Goal: Task Accomplishment & Management: Manage account settings

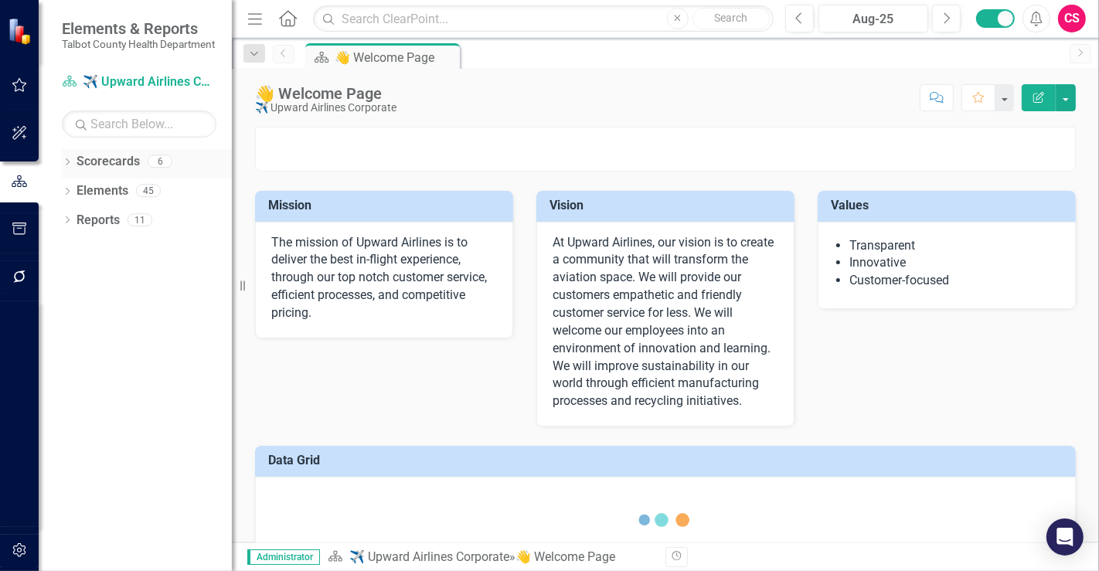
click at [117, 171] on link "Scorecards" at bounding box center [108, 162] width 63 height 18
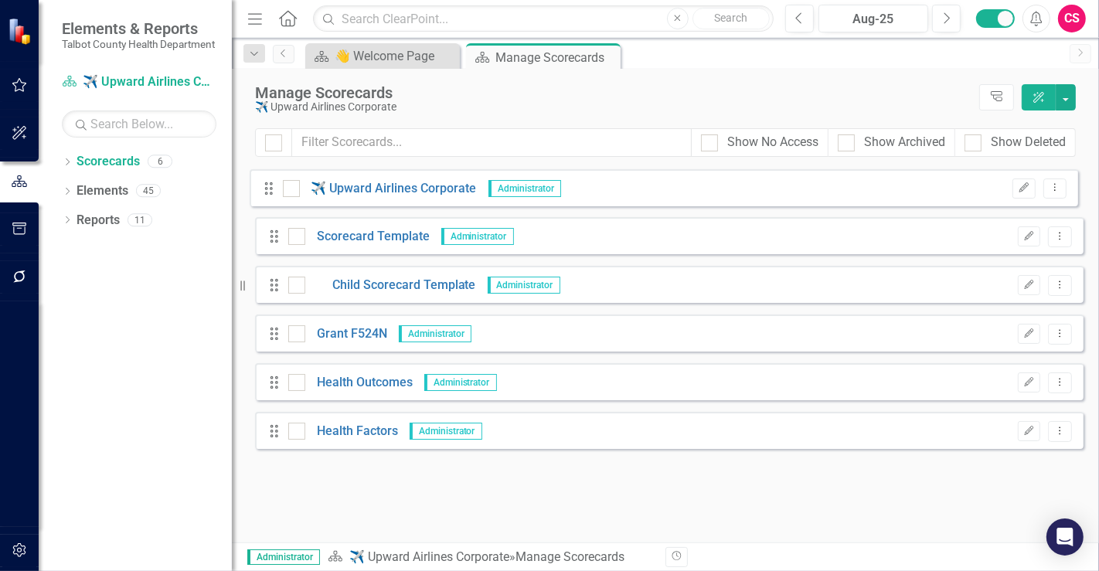
click at [272, 187] on div "Drag ✈️ Upward Airlines Corporate Administrator Edit Dropdown Menu Drag Scoreca…" at bounding box center [669, 308] width 828 height 281
drag, startPoint x: 271, startPoint y: 187, endPoint x: 272, endPoint y: 196, distance: 8.5
click at [272, 196] on div "Drag ✈️ Upward Airlines Corporate Administrator Edit Dropdown Menu Drag Scoreca…" at bounding box center [669, 308] width 828 height 281
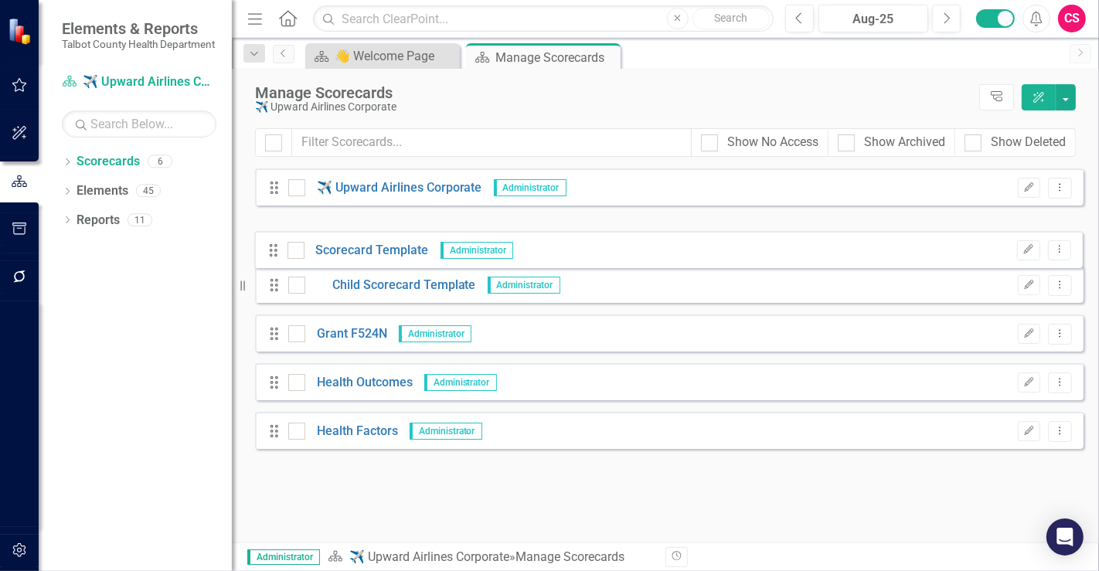
drag, startPoint x: 274, startPoint y: 230, endPoint x: 273, endPoint y: 243, distance: 13.9
click at [273, 243] on div "Drag ✈️ Upward Airlines Corporate Administrator Edit Dropdown Menu Drag Scoreca…" at bounding box center [669, 308] width 828 height 281
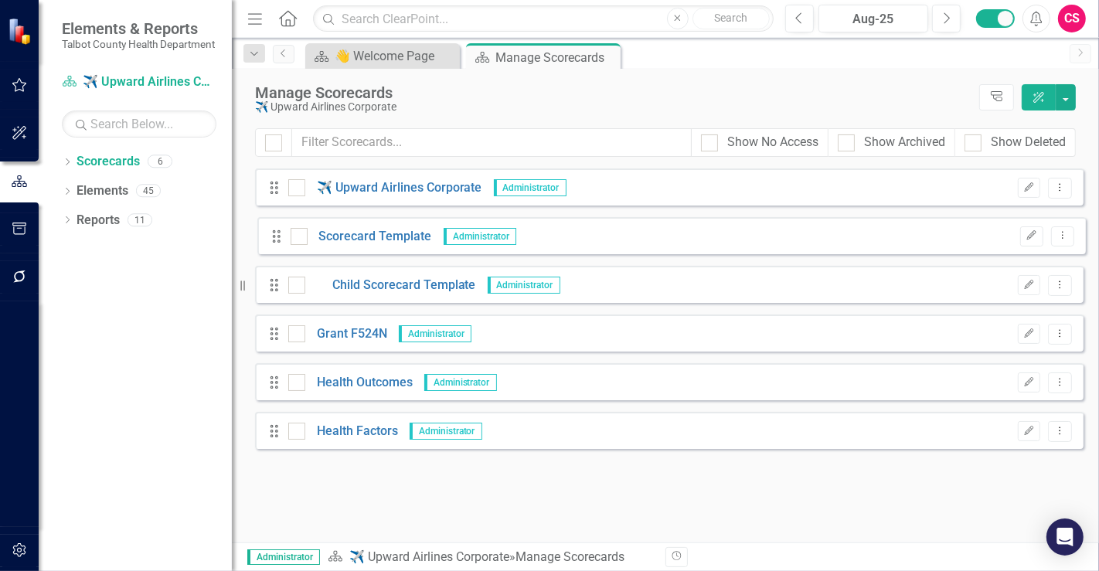
click at [276, 240] on div "Drag ✈️ Upward Airlines Corporate Administrator Edit Dropdown Menu Drag Scoreca…" at bounding box center [669, 308] width 828 height 281
click at [271, 271] on div "Drag Child Scorecard Template Administrator Edit Dropdown Menu" at bounding box center [669, 284] width 828 height 37
click at [274, 284] on div "Drag ✈️ Upward Airlines Corporate Administrator Edit Dropdown Menu Drag Scoreca…" at bounding box center [669, 308] width 828 height 281
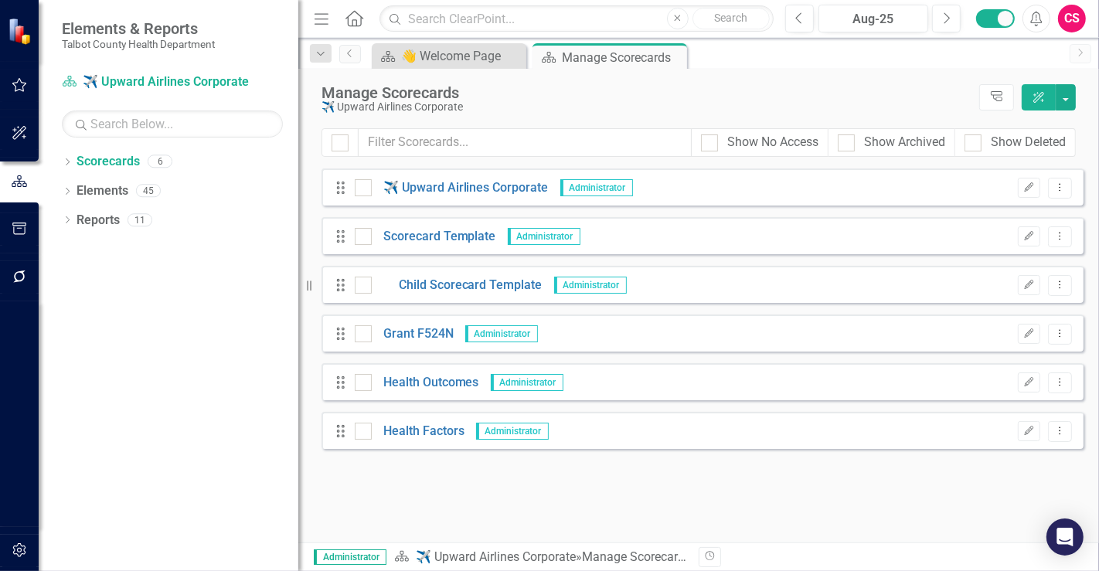
drag, startPoint x: 233, startPoint y: 464, endPoint x: 298, endPoint y: 475, distance: 65.8
click at [298, 475] on div "Resize" at bounding box center [304, 285] width 12 height 571
click at [425, 387] on link "Health Outcomes" at bounding box center [425, 383] width 107 height 18
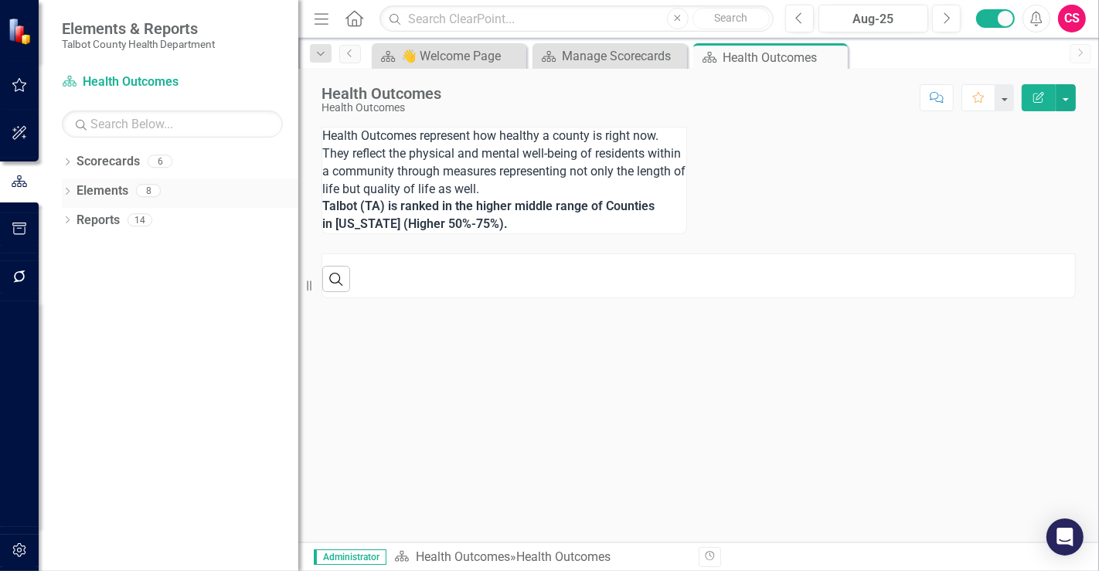
click at [112, 189] on link "Elements" at bounding box center [103, 191] width 52 height 18
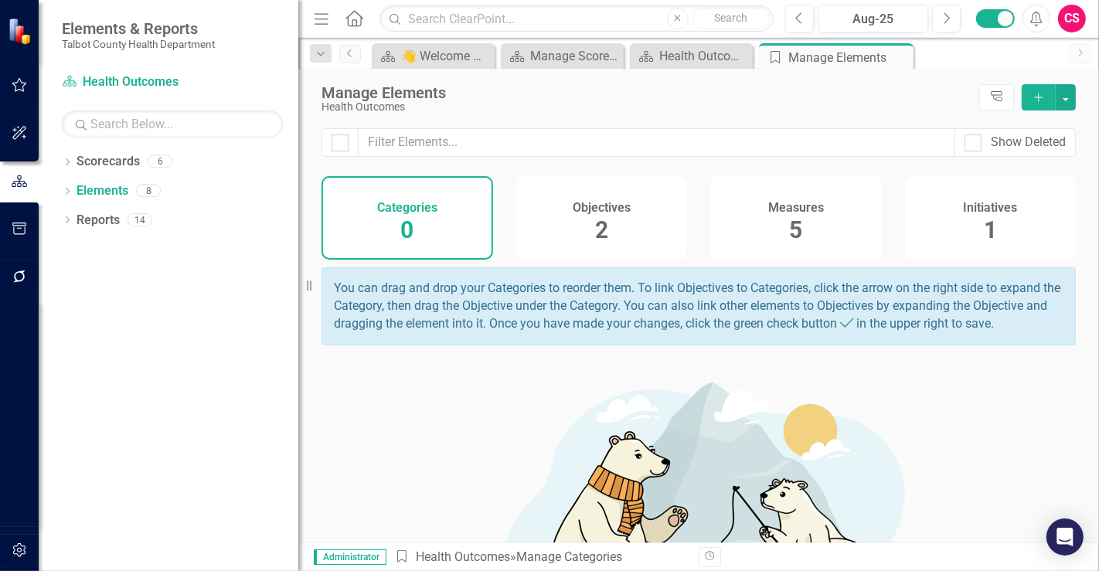
click at [943, 210] on div "Initiatives 1" at bounding box center [991, 217] width 172 height 83
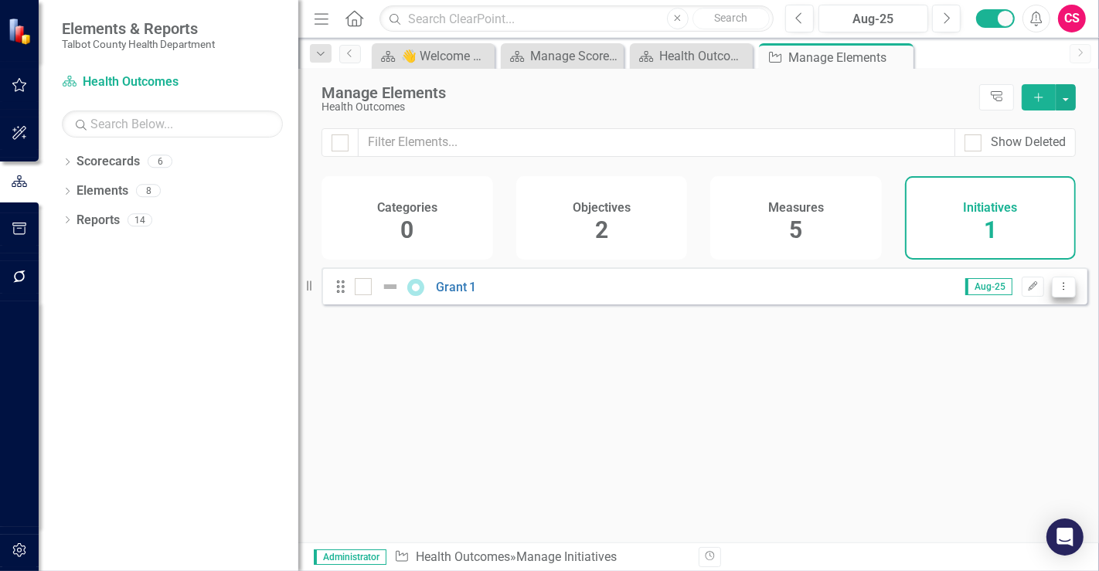
click at [1055, 298] on button "Dropdown Menu" at bounding box center [1064, 287] width 24 height 21
click at [995, 330] on link "Edit Edit Initiative" at bounding box center [995, 323] width 138 height 29
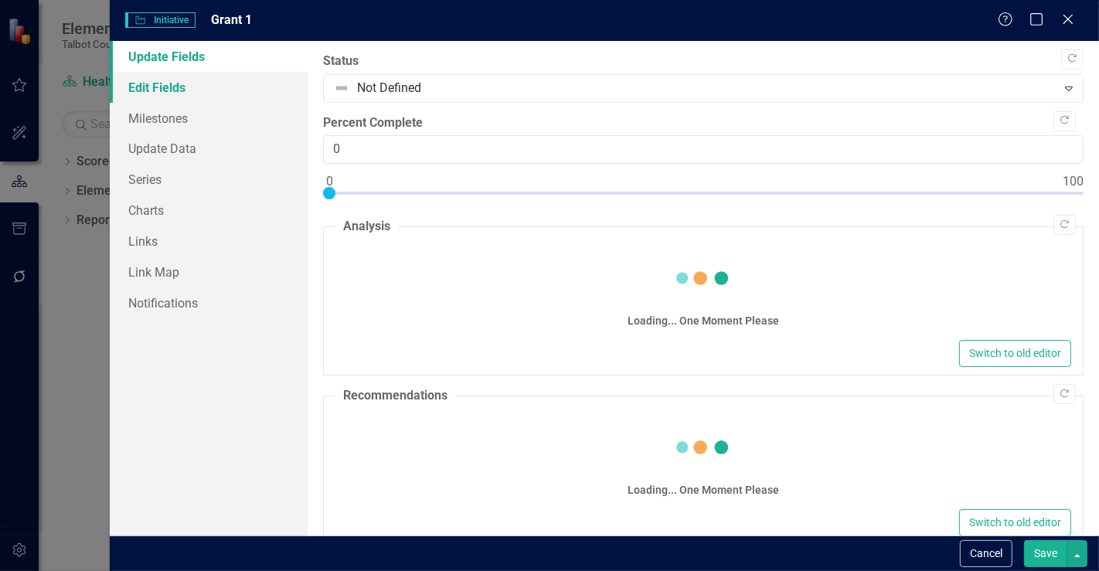
click at [243, 95] on link "Edit Fields" at bounding box center [209, 87] width 198 height 31
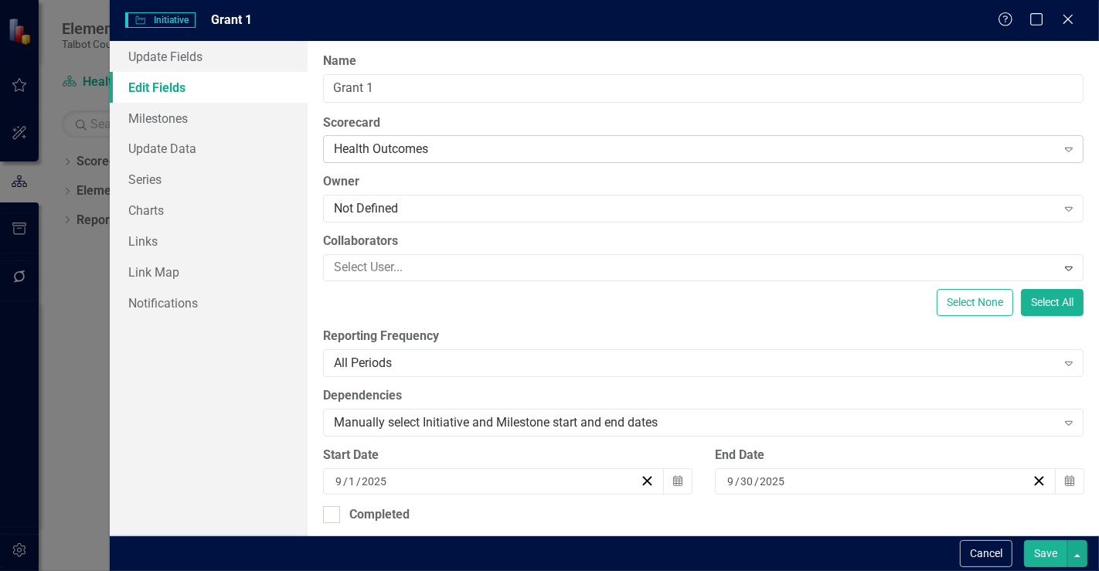
click at [404, 152] on div "Health Outcomes" at bounding box center [695, 150] width 722 height 18
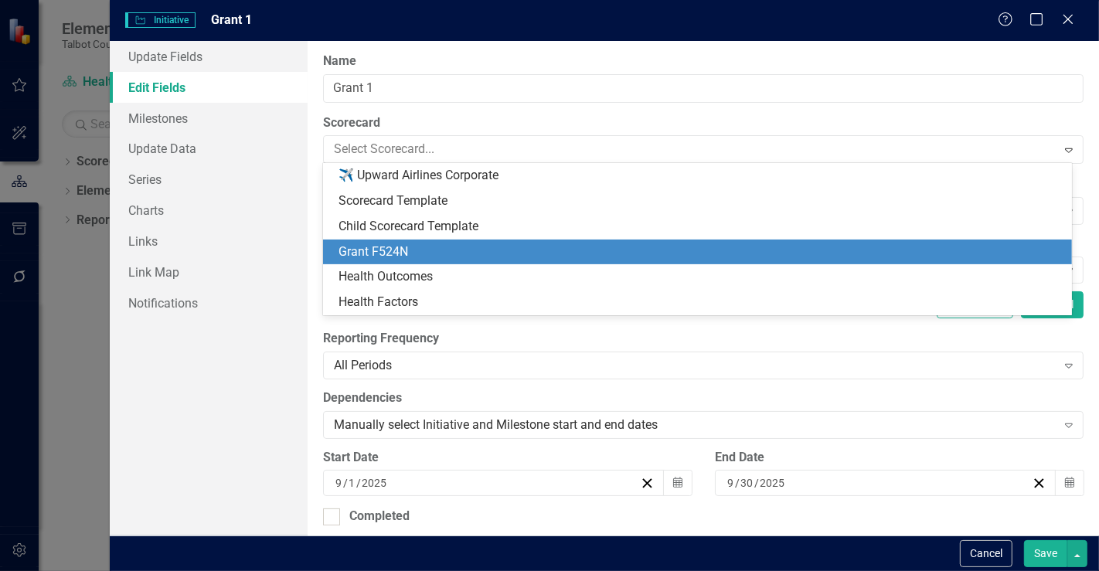
click at [393, 250] on div "Grant F524N" at bounding box center [700, 252] width 724 height 18
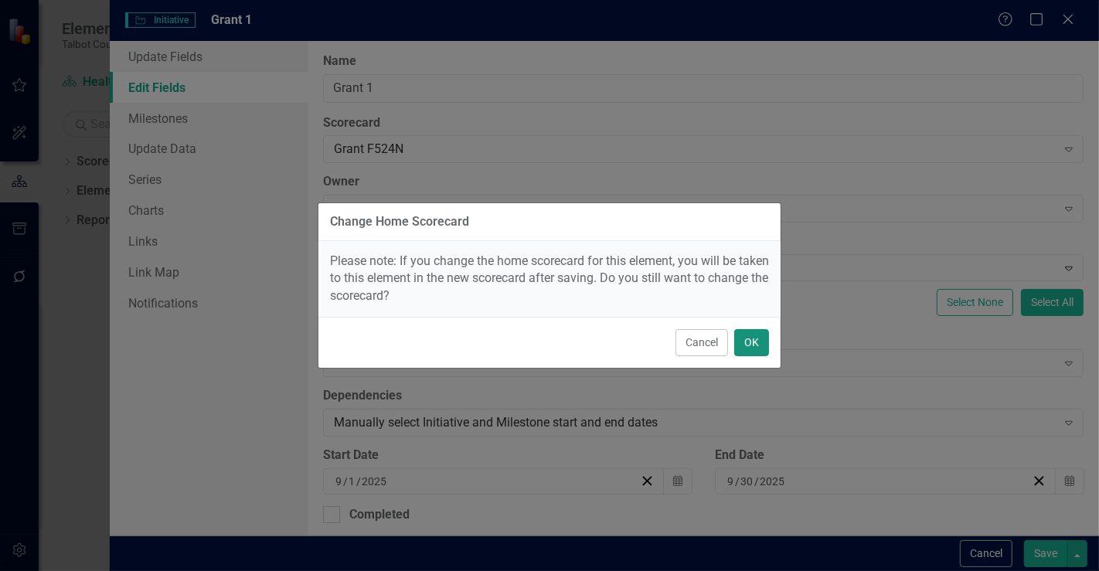
click at [753, 345] on button "OK" at bounding box center [751, 342] width 35 height 27
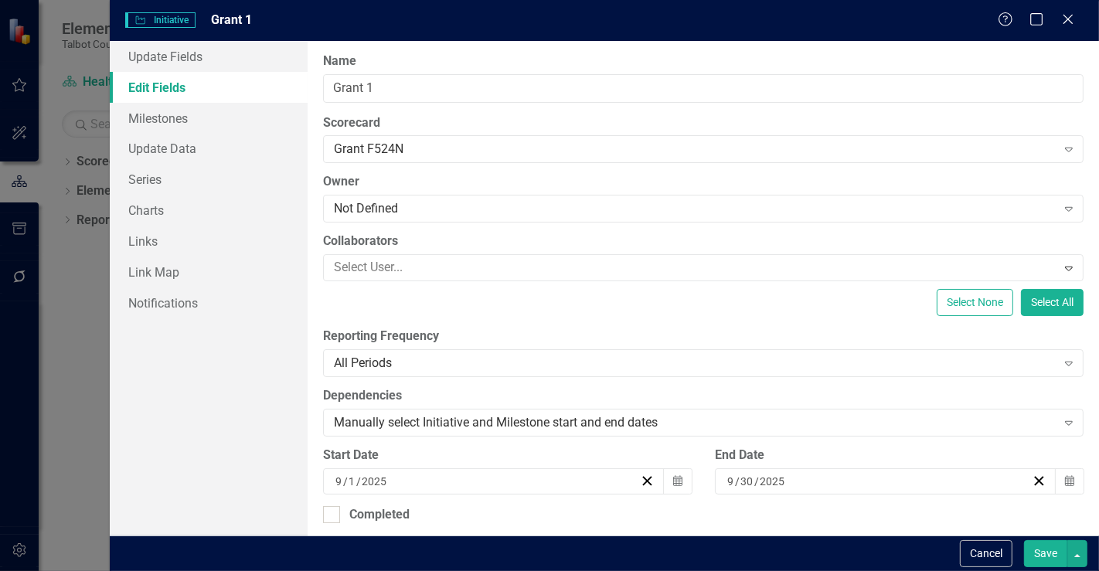
click at [1039, 555] on button "Save" at bounding box center [1045, 553] width 43 height 27
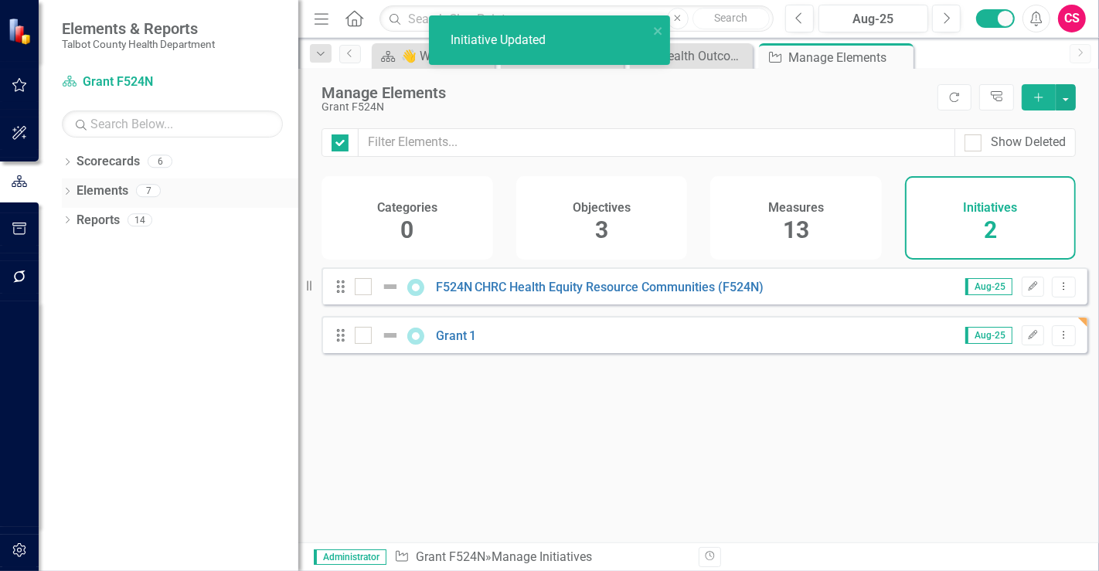
checkbox input "false"
click at [464, 343] on link "Grant 1" at bounding box center [456, 335] width 41 height 15
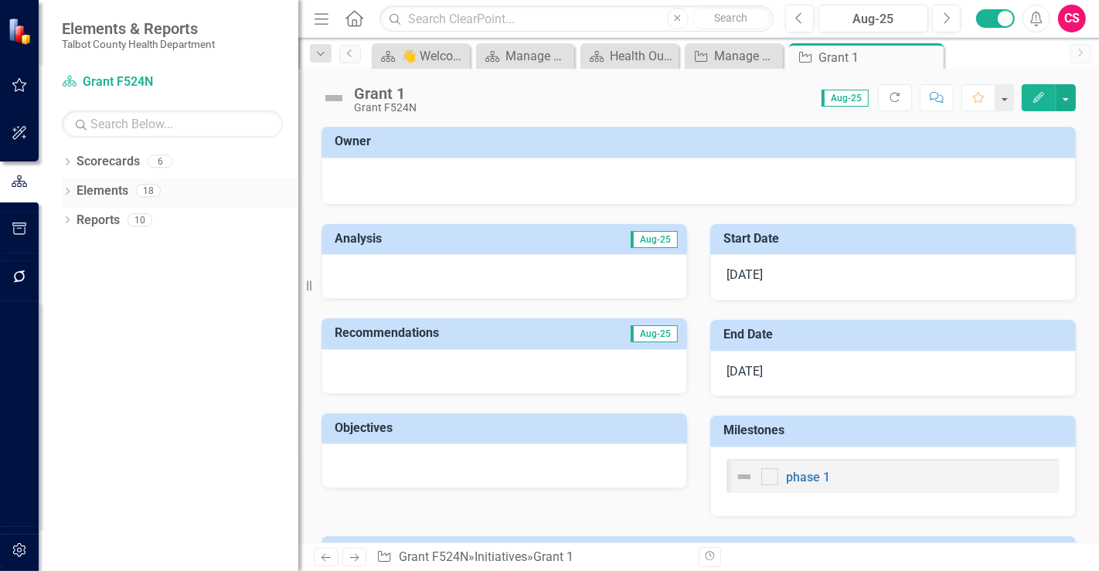
click at [107, 195] on link "Elements" at bounding box center [103, 191] width 52 height 18
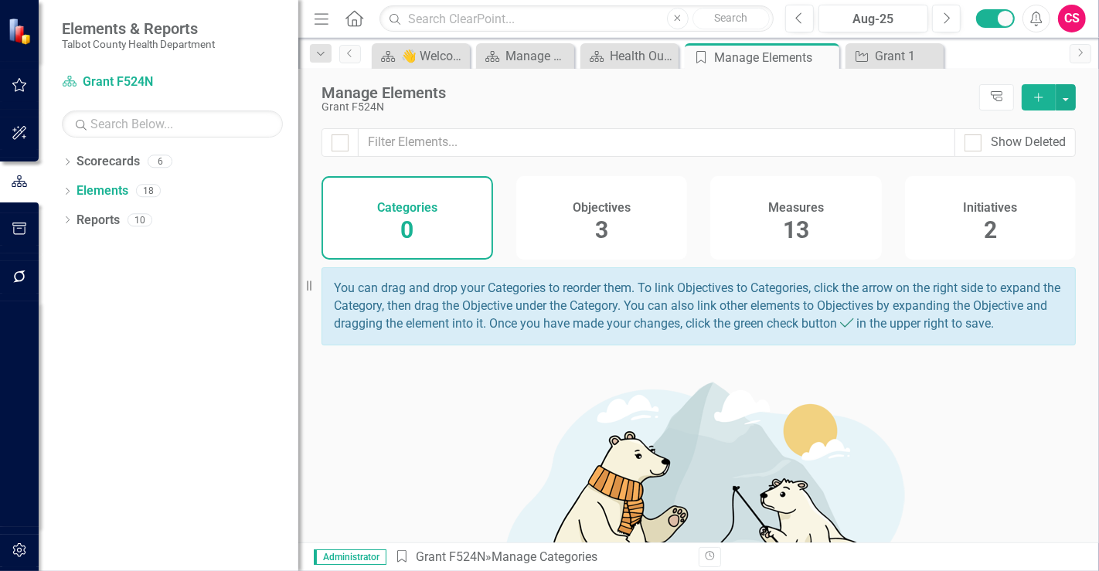
click at [996, 205] on h4 "Initiatives" at bounding box center [990, 208] width 54 height 14
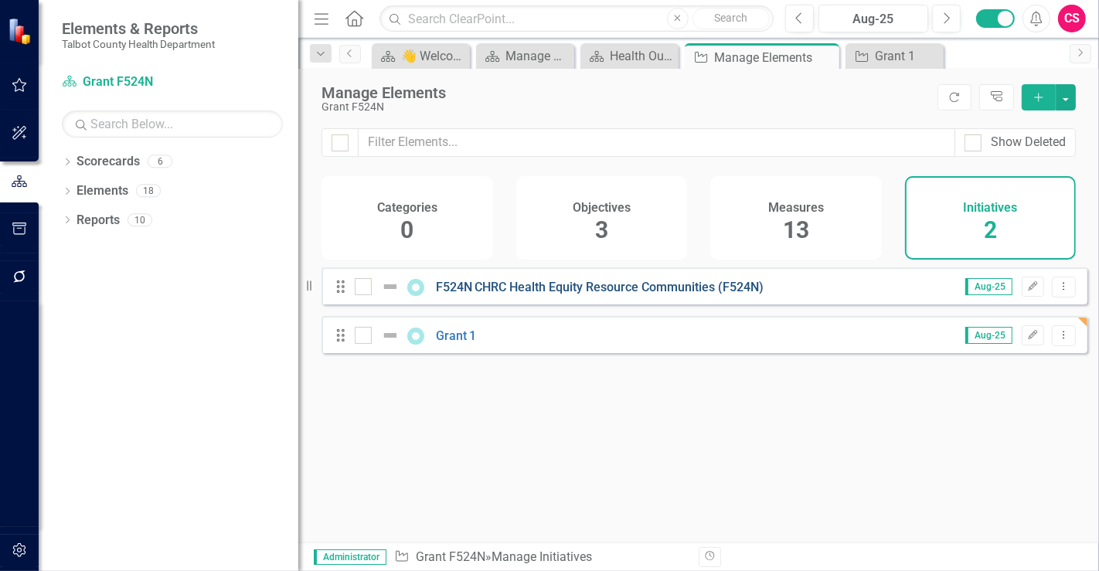
click at [465, 294] on link "F524N CHRC Health Equity Resource Communities (F524N)" at bounding box center [600, 287] width 328 height 15
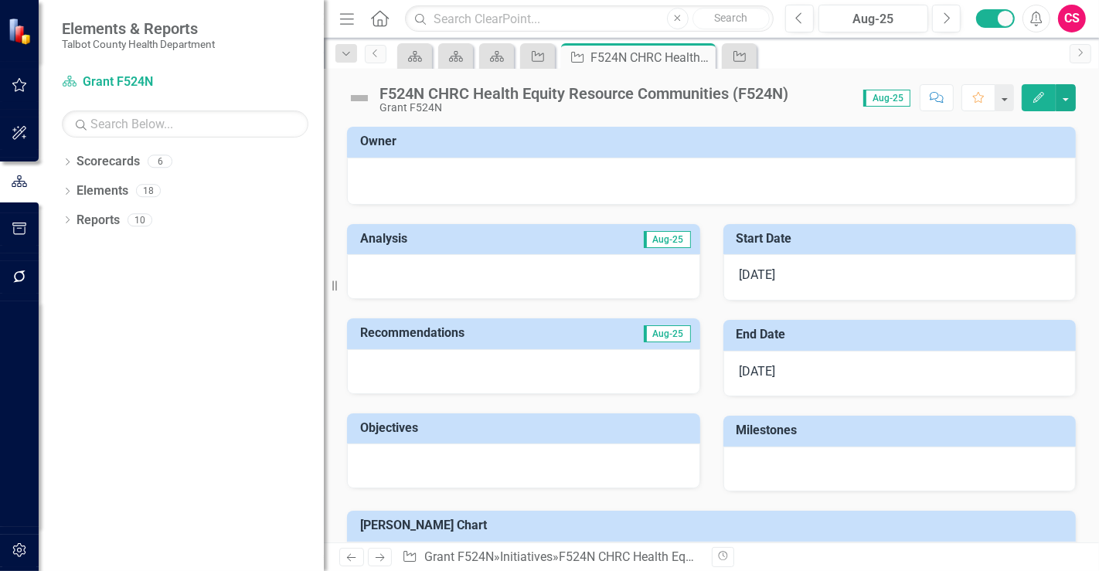
drag, startPoint x: 304, startPoint y: 282, endPoint x: 323, endPoint y: 297, distance: 24.3
click at [324, 297] on div "Resize" at bounding box center [330, 285] width 12 height 571
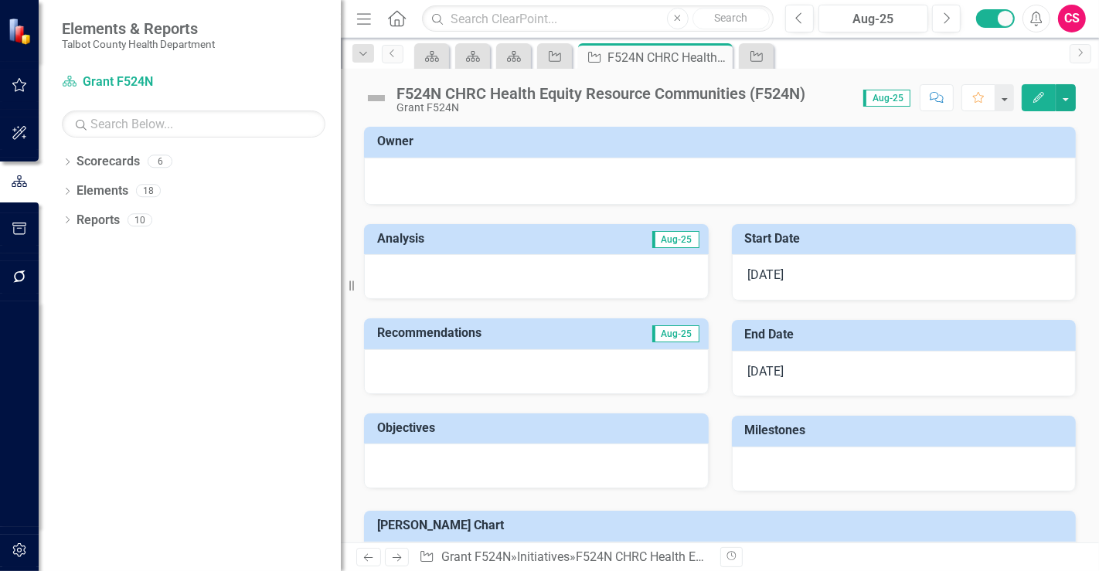
click at [341, 287] on div "Resize" at bounding box center [347, 285] width 12 height 571
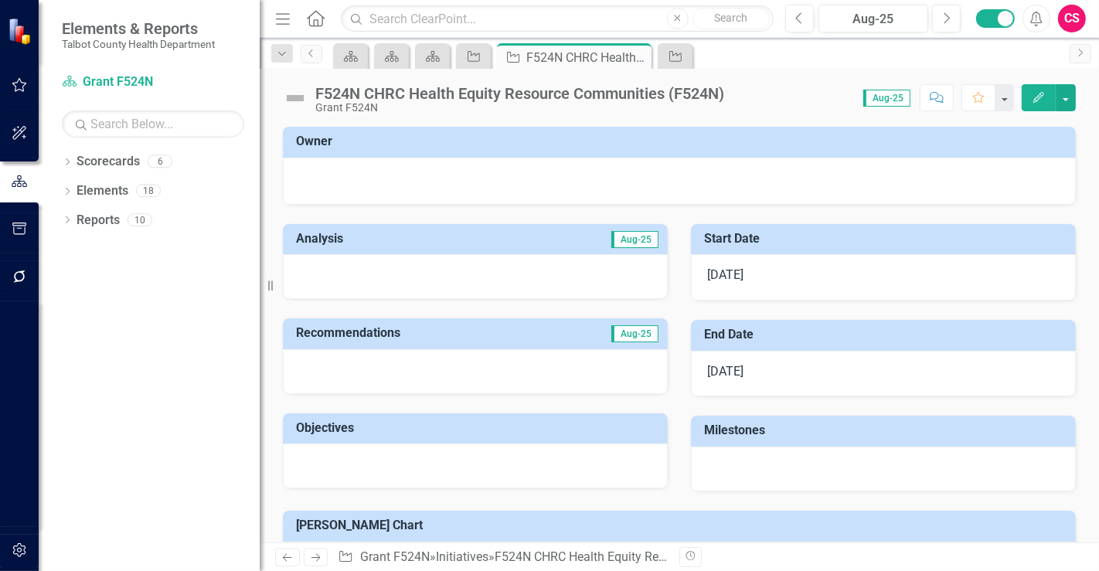
drag, startPoint x: 349, startPoint y: 286, endPoint x: 260, endPoint y: 315, distance: 93.4
click at [260, 315] on div "Resize" at bounding box center [266, 285] width 12 height 571
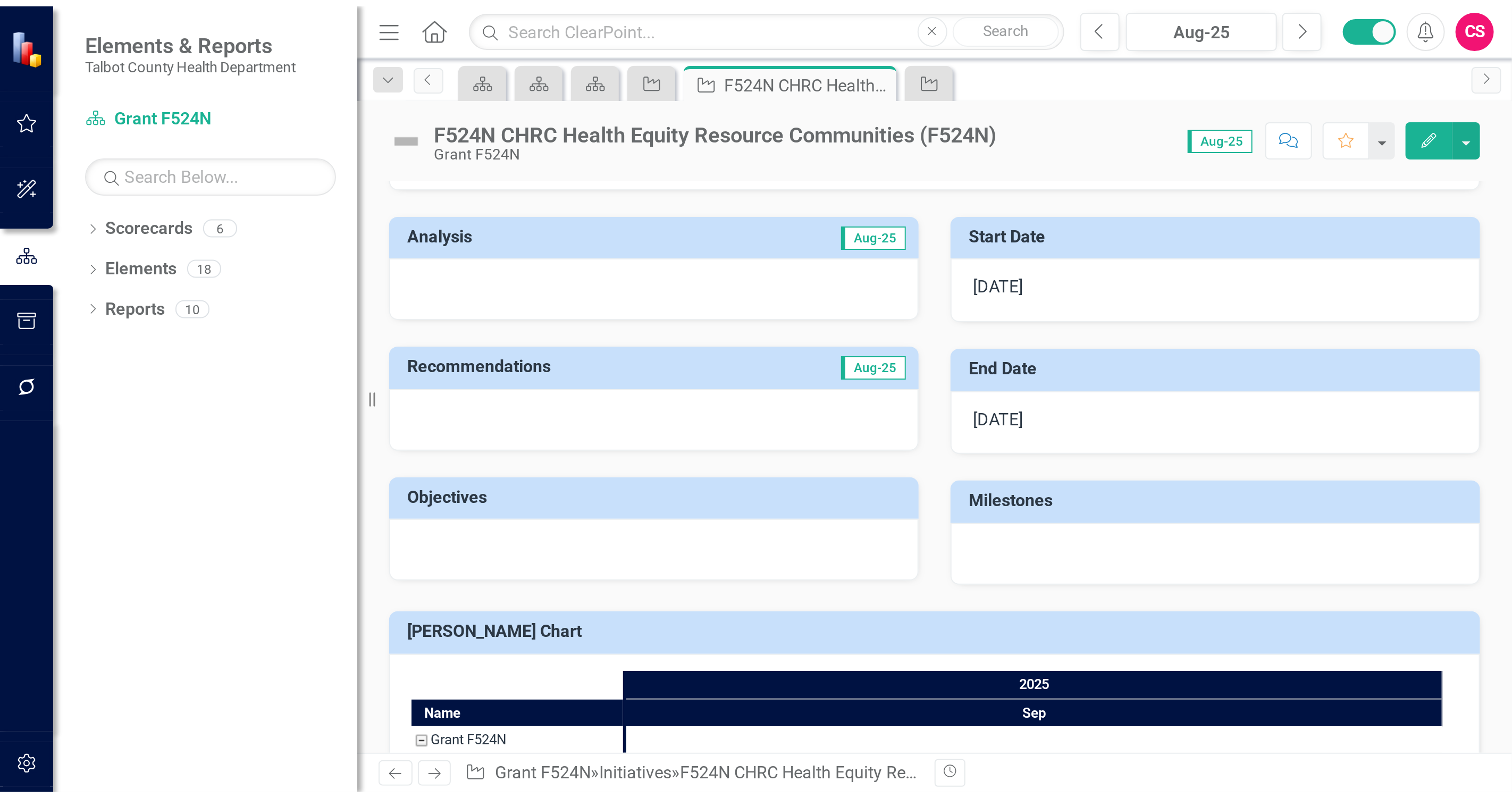
scroll to position [83, 0]
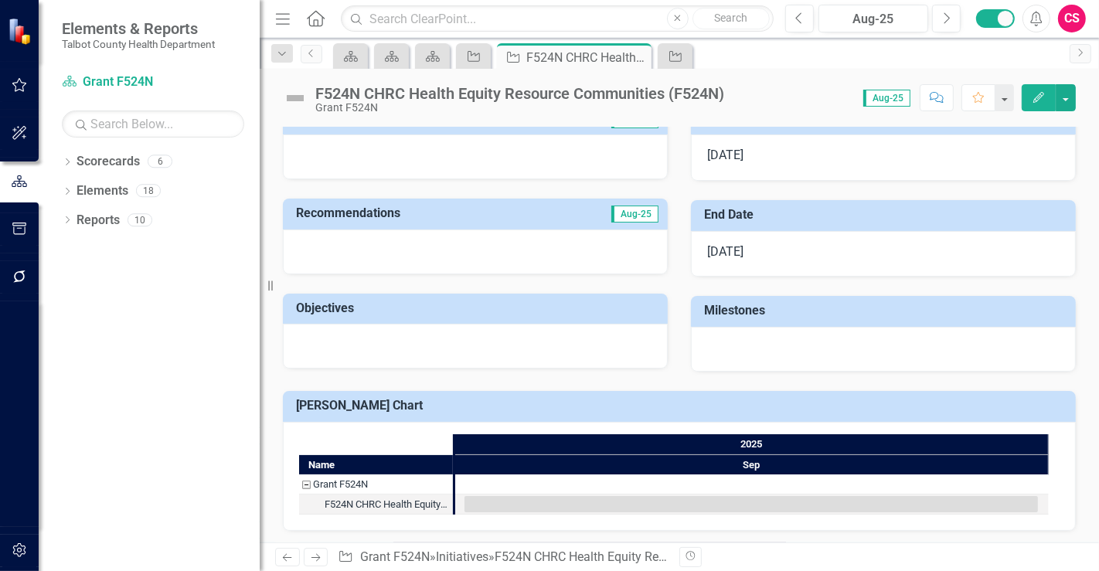
click at [791, 98] on div "Score: N/A Aug-25 Completed Comment Favorite Edit" at bounding box center [904, 97] width 344 height 26
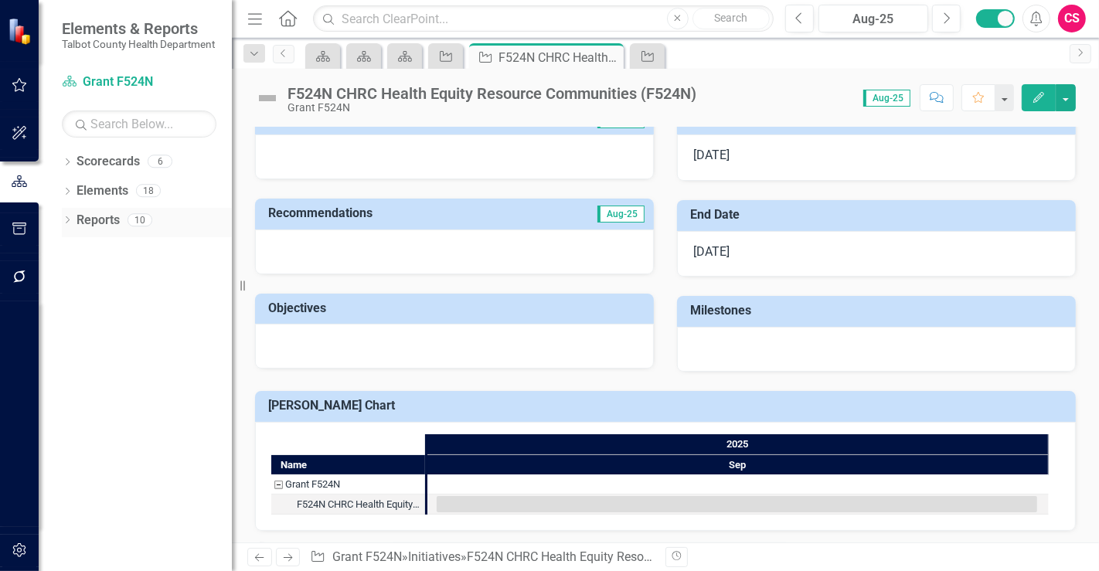
drag, startPoint x: 267, startPoint y: 280, endPoint x: 191, endPoint y: 241, distance: 85.0
click at [191, 241] on div "Elements & Reports Talbot County Health Department Scorecard Grant F524N Search…" at bounding box center [116, 285] width 232 height 571
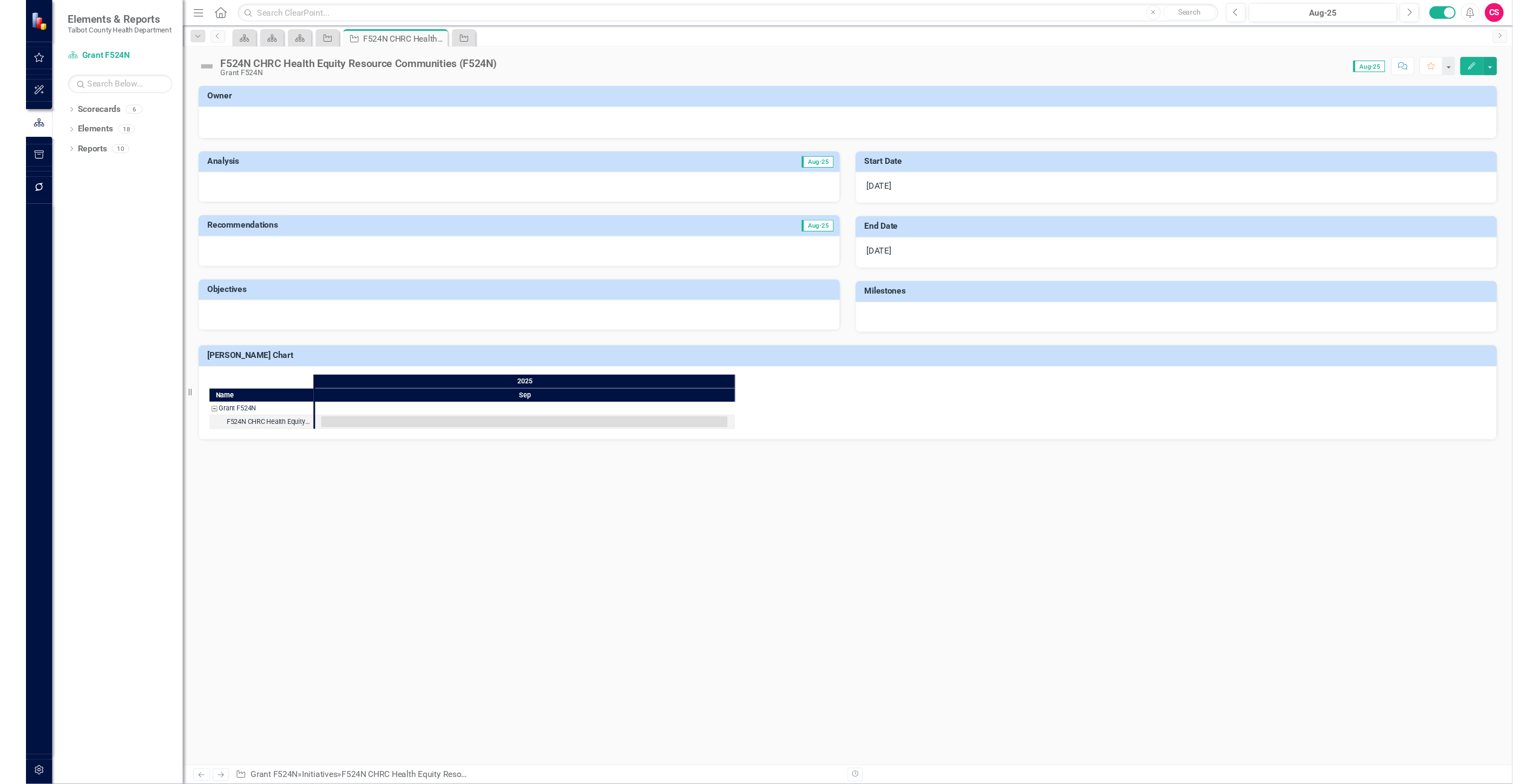
scroll to position [0, 0]
